Goal: Task Accomplishment & Management: Manage account settings

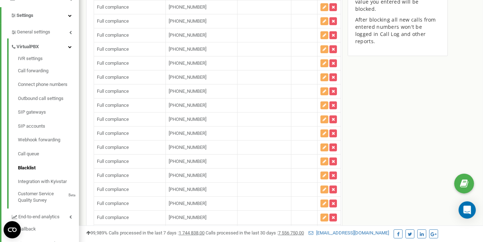
scroll to position [43600, 0]
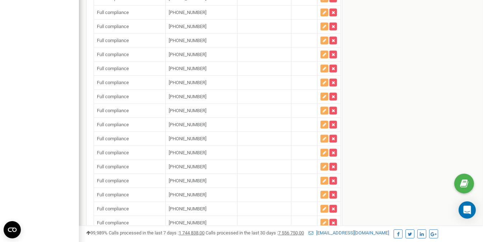
type input "+"
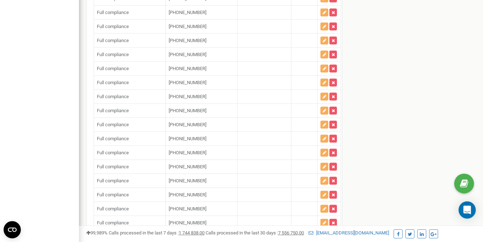
paste input "17134817672"
type input "[PHONE_NUMBER]"
paste input "13473337995"
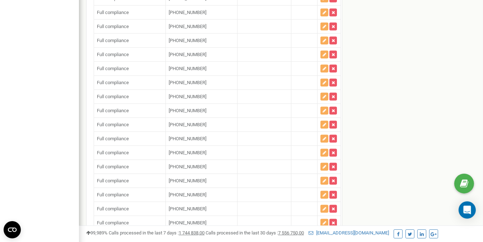
type input "[PHONE_NUMBER]"
drag, startPoint x: 48, startPoint y: 202, endPoint x: 86, endPoint y: 207, distance: 38.1
